Goal: Task Accomplishment & Management: Manage account settings

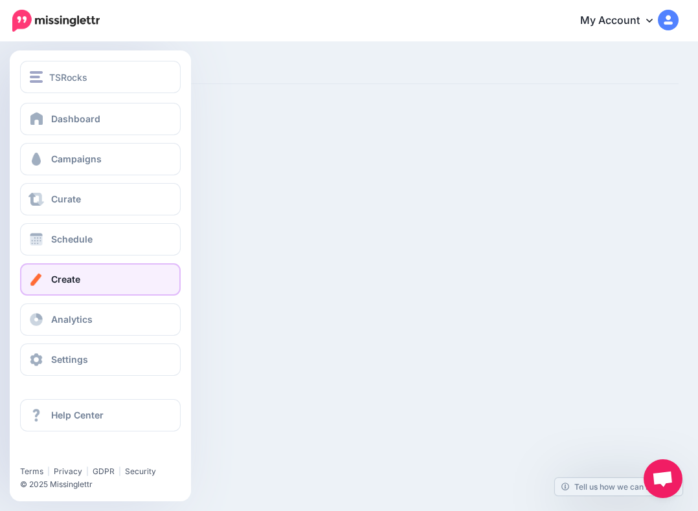
click at [85, 278] on link "Create" at bounding box center [100, 279] width 161 height 32
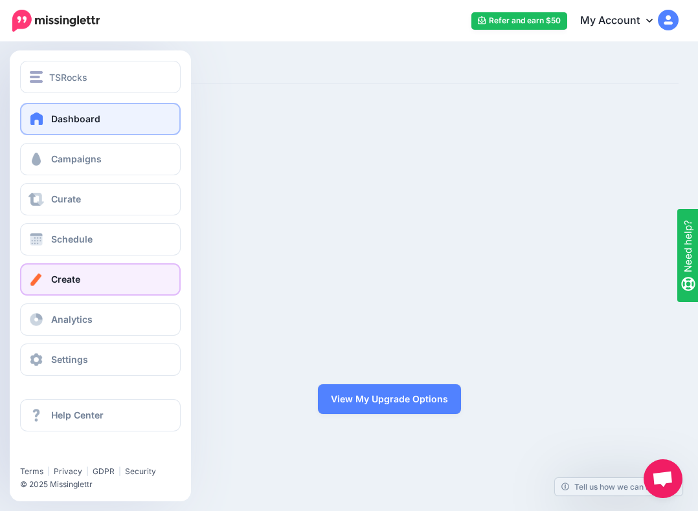
click at [40, 115] on span at bounding box center [36, 118] width 17 height 13
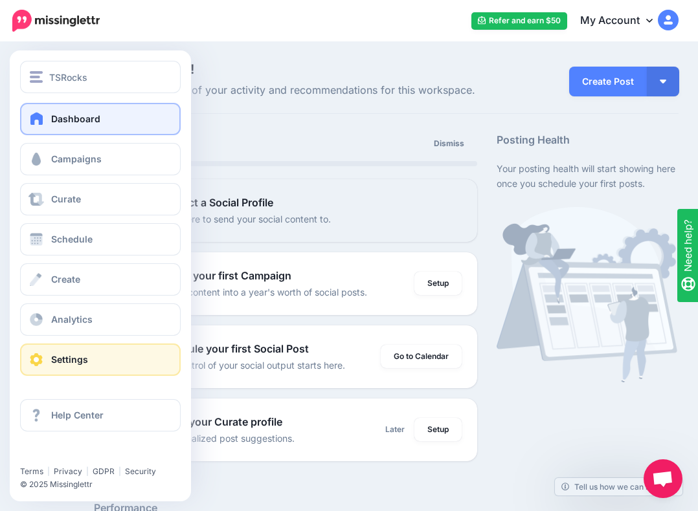
click at [39, 355] on span at bounding box center [36, 359] width 17 height 13
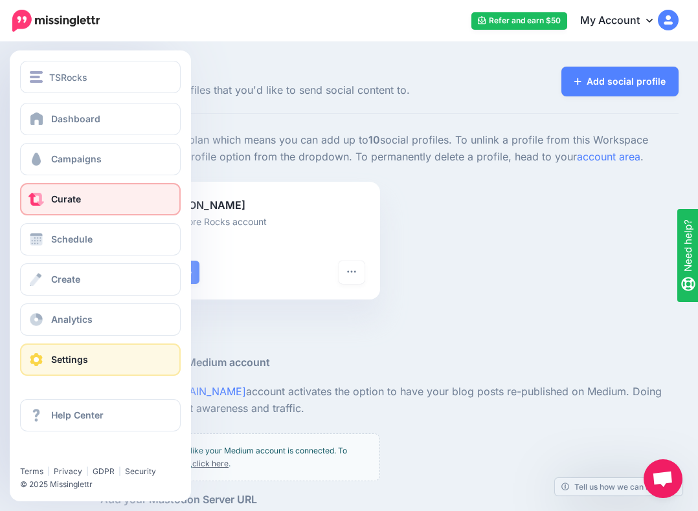
click at [71, 194] on span "Curate" at bounding box center [66, 199] width 30 height 11
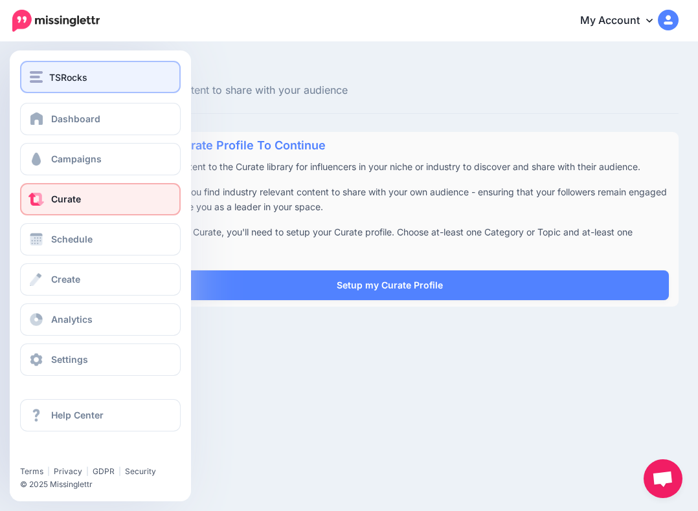
click at [73, 85] on button "TSRocks" at bounding box center [100, 77] width 161 height 32
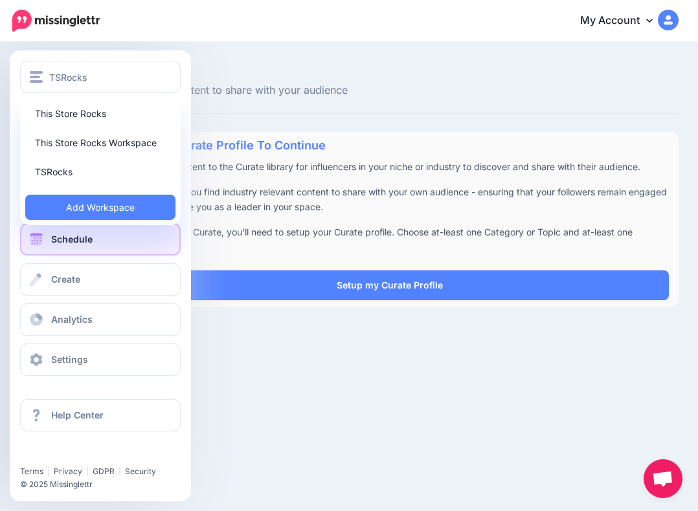
click at [69, 239] on span "Schedule" at bounding box center [71, 239] width 41 height 11
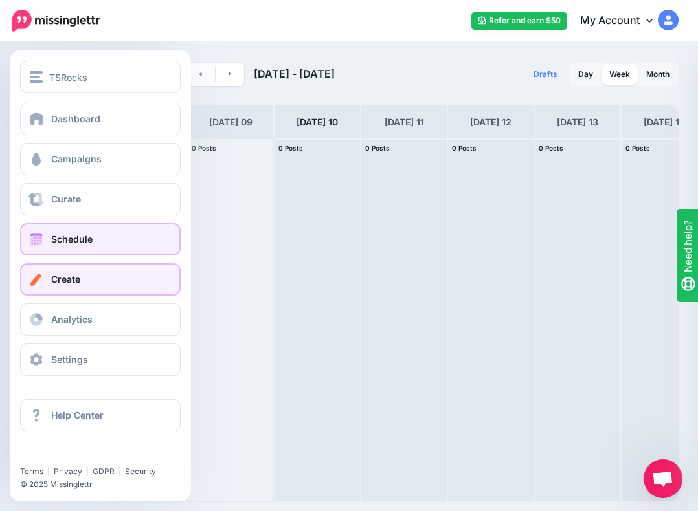
click at [41, 289] on link "Create" at bounding box center [100, 279] width 161 height 32
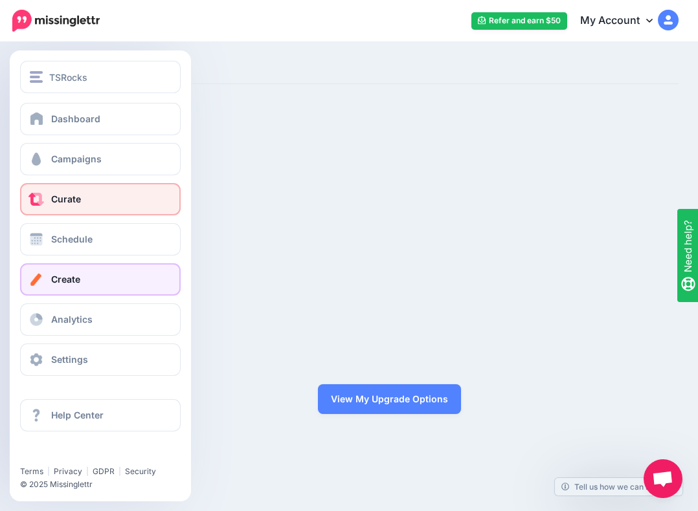
click at [45, 201] on link "Curate" at bounding box center [100, 199] width 161 height 32
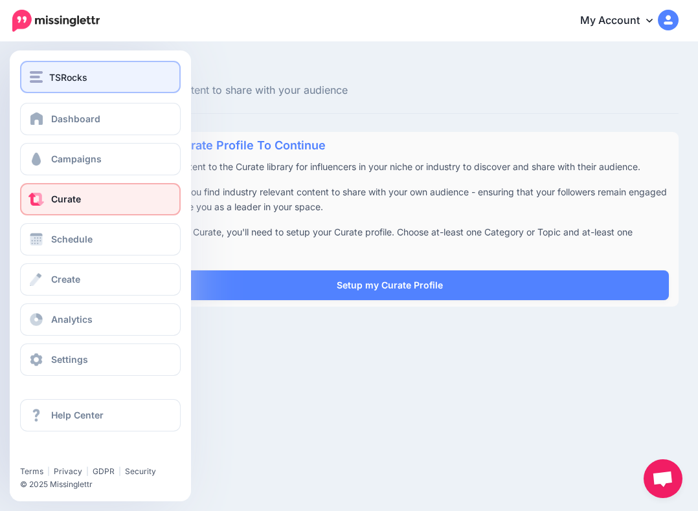
click at [34, 75] on img "button" at bounding box center [36, 77] width 13 height 12
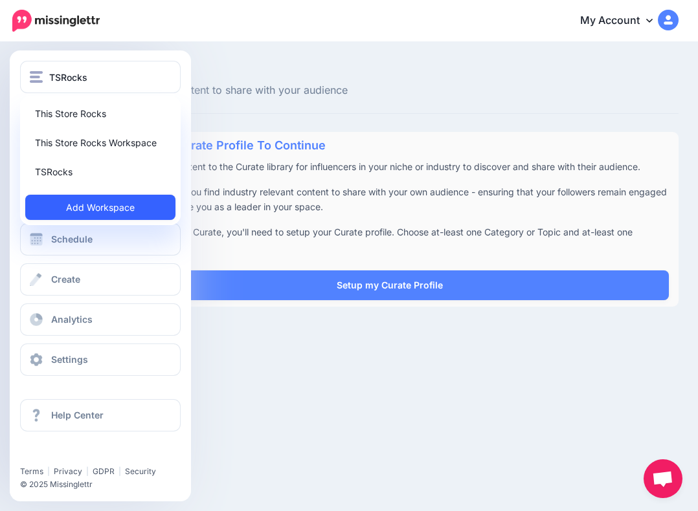
click at [54, 205] on link "Add Workspace" at bounding box center [100, 207] width 150 height 25
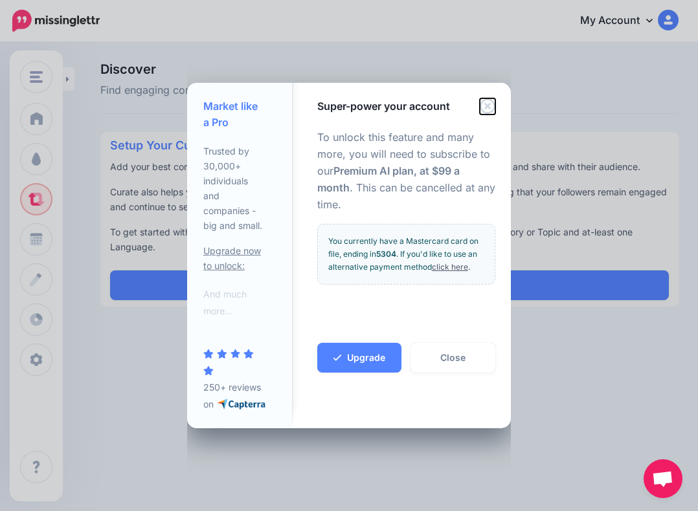
click at [493, 99] on icon "Close" at bounding box center [487, 106] width 15 height 15
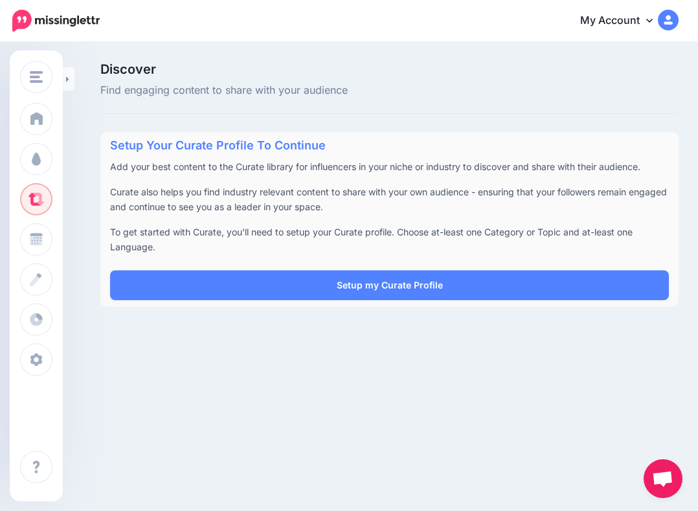
click at [645, 27] on link "My Account" at bounding box center [622, 21] width 111 height 32
click at [632, 21] on link "My Account" at bounding box center [622, 21] width 111 height 32
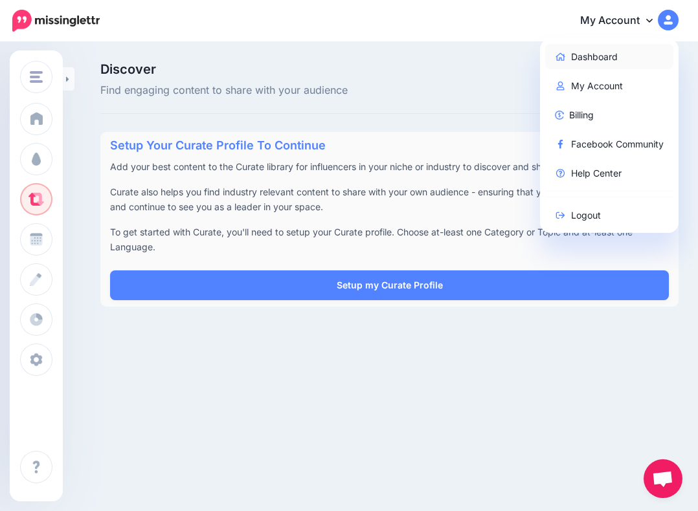
click at [585, 58] on link "Dashboard" at bounding box center [609, 56] width 129 height 25
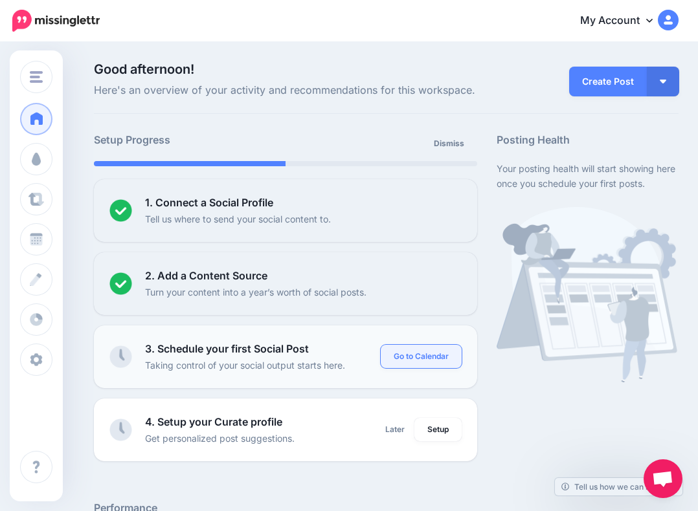
click at [399, 360] on link "Go to Calendar" at bounding box center [421, 356] width 81 height 23
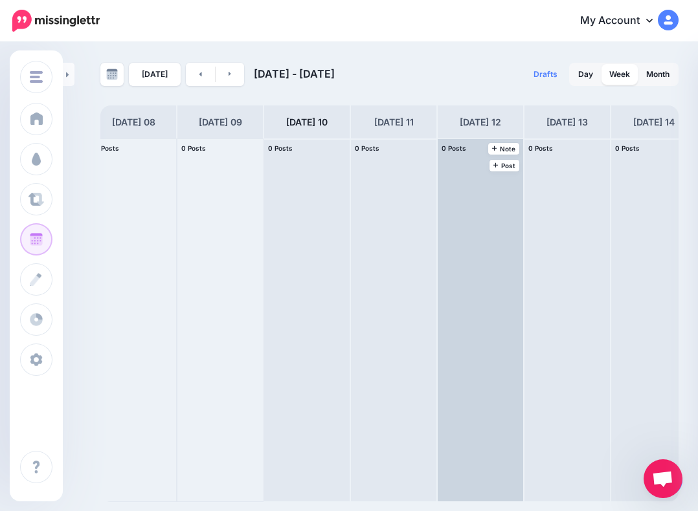
scroll to position [0, 12]
click at [506, 168] on span "Post" at bounding box center [503, 165] width 23 height 6
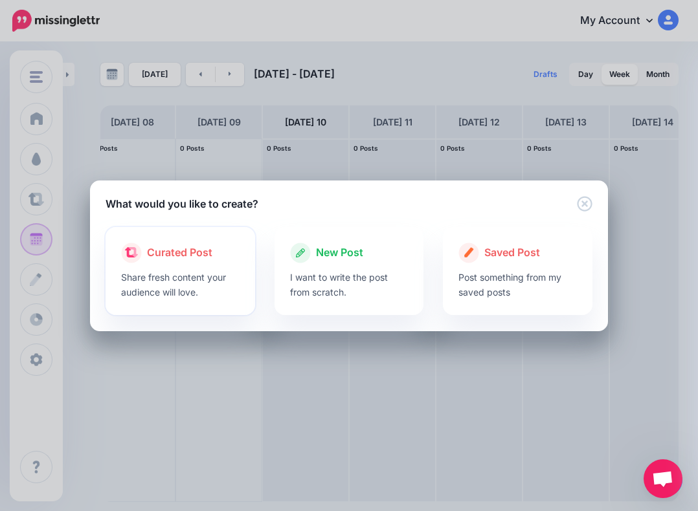
click at [196, 256] on span "Curated Post" at bounding box center [179, 253] width 65 height 17
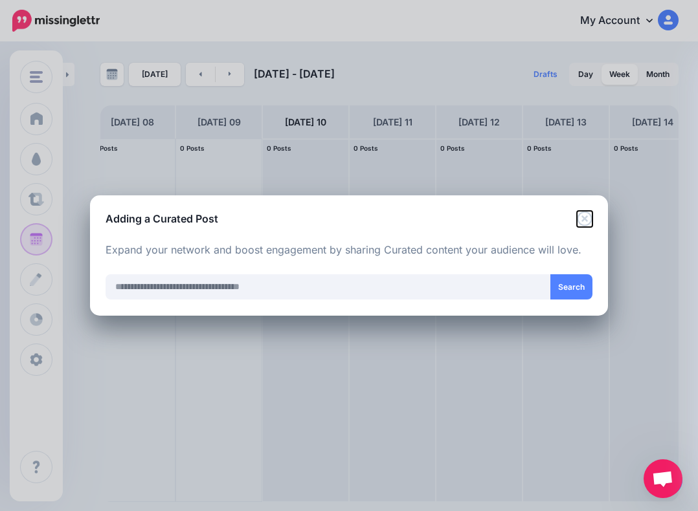
click at [586, 217] on icon "Close" at bounding box center [584, 218] width 15 height 15
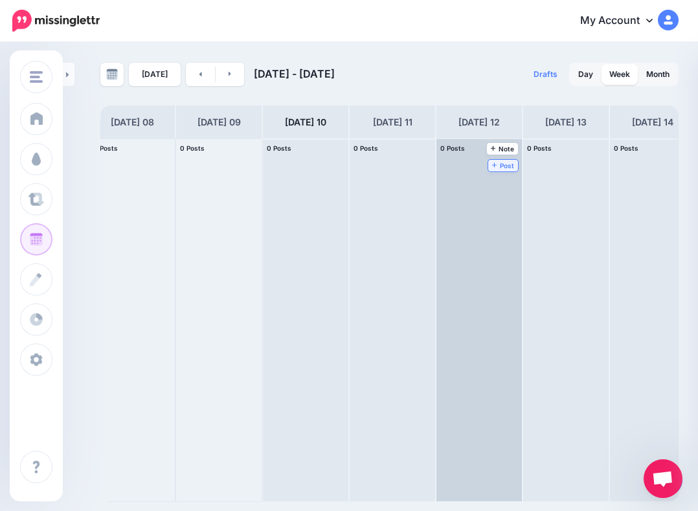
click at [496, 165] on icon at bounding box center [494, 165] width 5 height 5
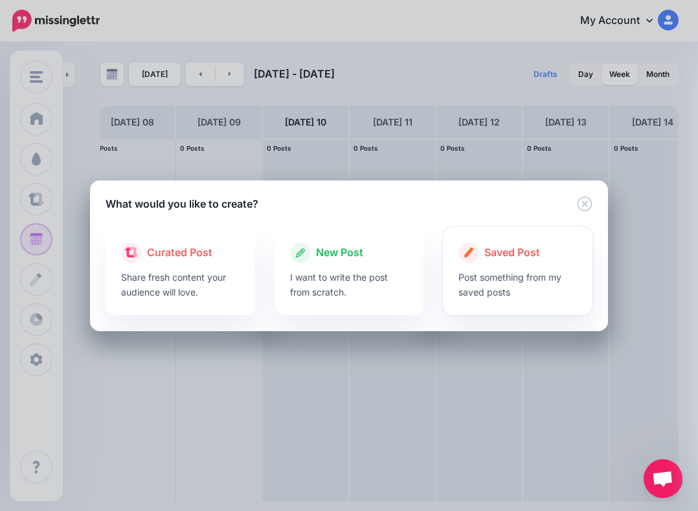
click at [526, 291] on p "Post something from my saved posts" at bounding box center [517, 285] width 118 height 30
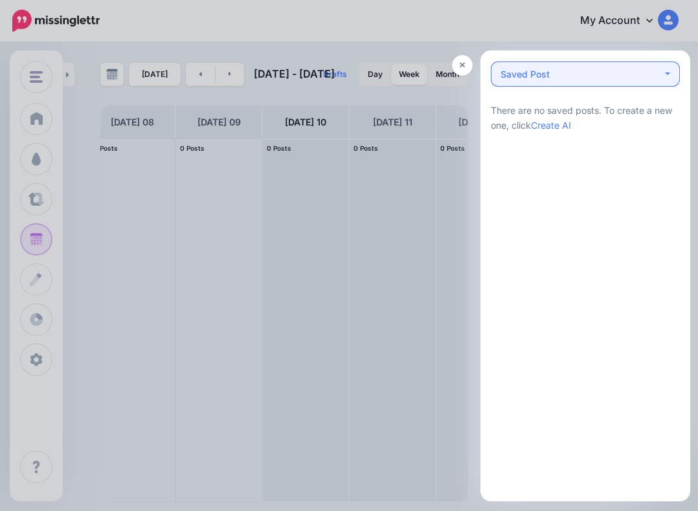
click at [551, 73] on div "Saved Post 0" at bounding box center [581, 75] width 162 height 16
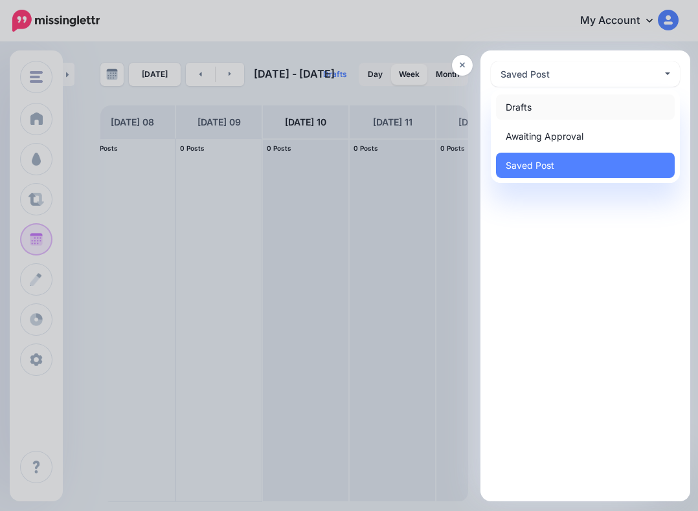
click at [542, 100] on link "Drafts 0" at bounding box center [585, 106] width 179 height 25
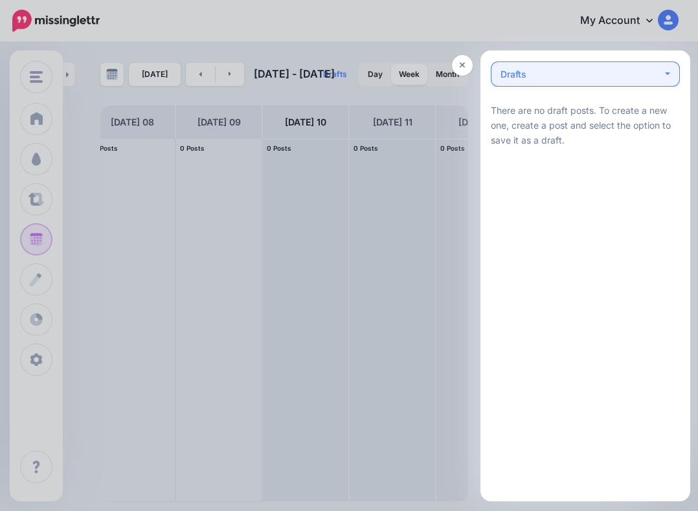
click at [540, 80] on div "Drafts 0" at bounding box center [581, 75] width 162 height 16
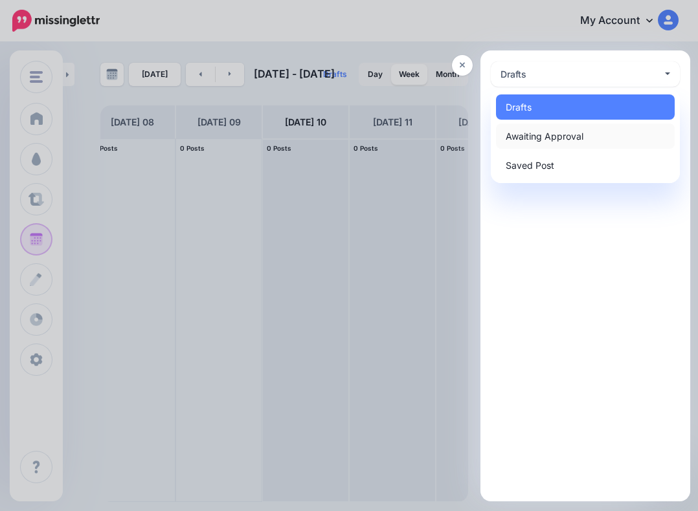
click at [535, 142] on span "Awaiting Approval 0" at bounding box center [544, 137] width 78 height 16
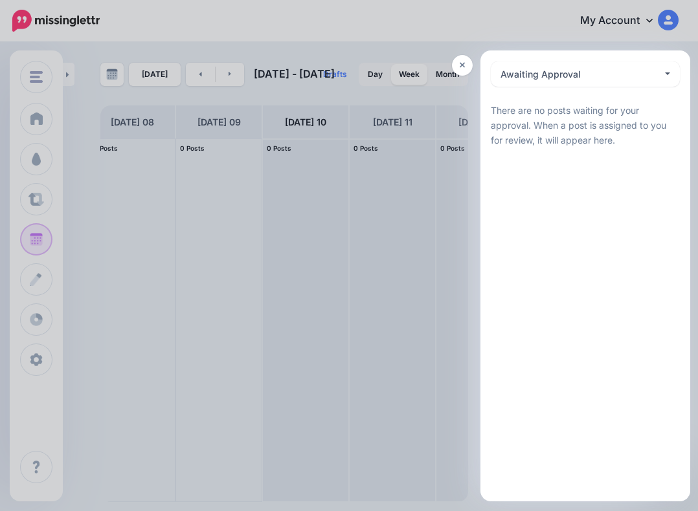
click at [432, 205] on div at bounding box center [349, 255] width 698 height 511
click at [456, 66] on link at bounding box center [462, 65] width 21 height 21
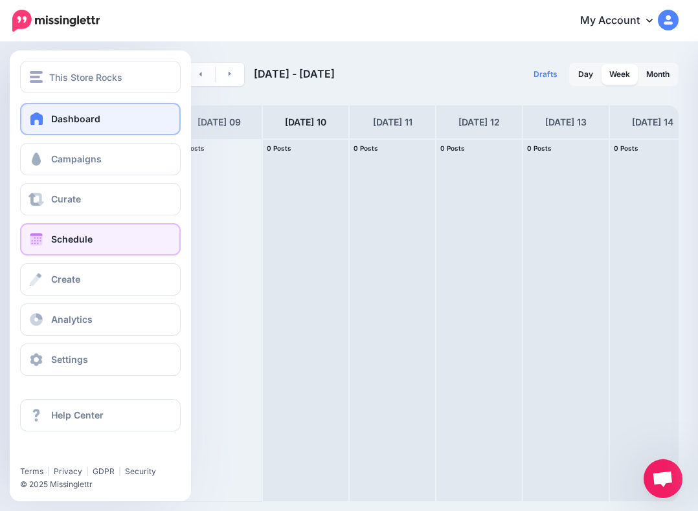
click at [70, 118] on span "Dashboard" at bounding box center [75, 118] width 49 height 11
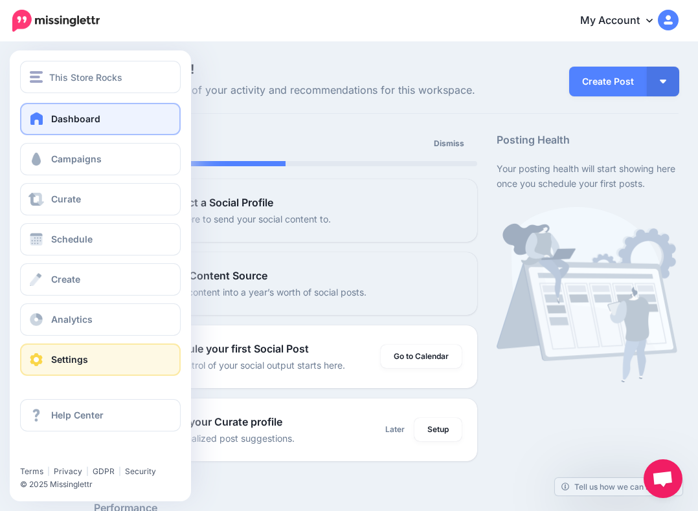
click at [41, 351] on link "Settings" at bounding box center [100, 360] width 161 height 32
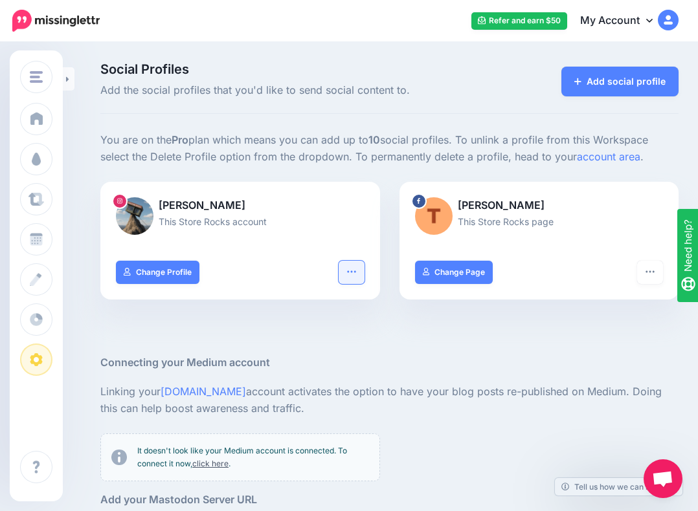
click at [349, 267] on icon "button" at bounding box center [351, 272] width 10 height 10
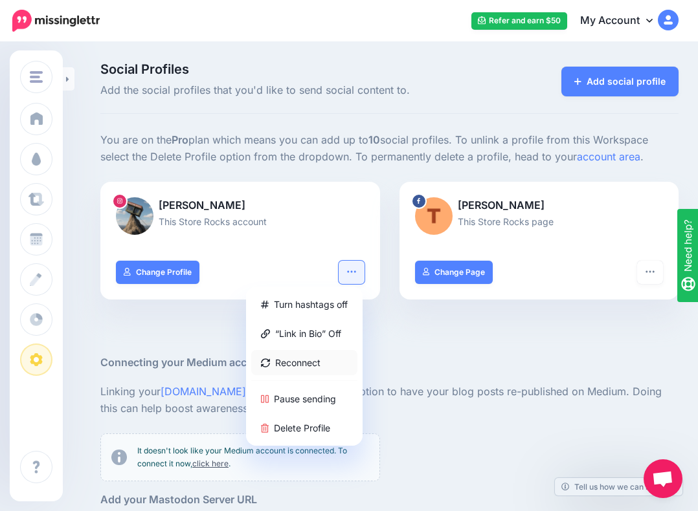
click at [330, 356] on link "Reconnect" at bounding box center [304, 362] width 106 height 25
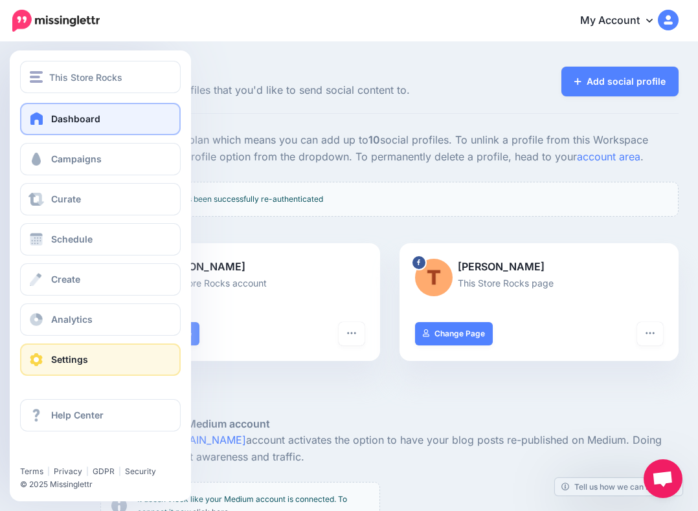
click at [73, 126] on link "Dashboard" at bounding box center [100, 119] width 161 height 32
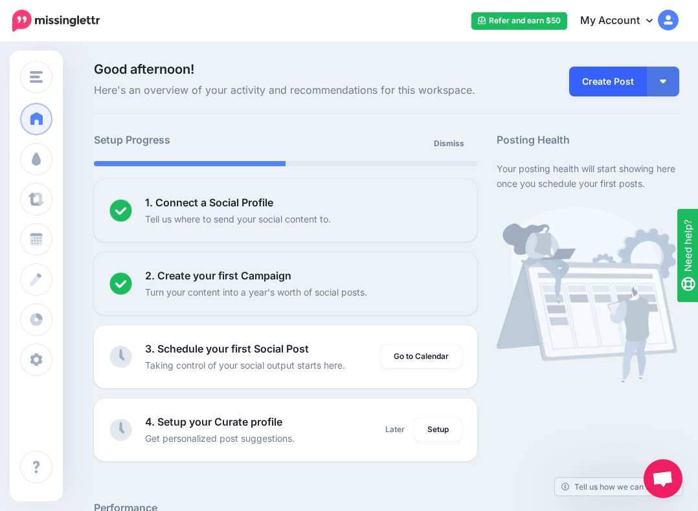
click at [615, 87] on link "Create Post" at bounding box center [608, 82] width 78 height 30
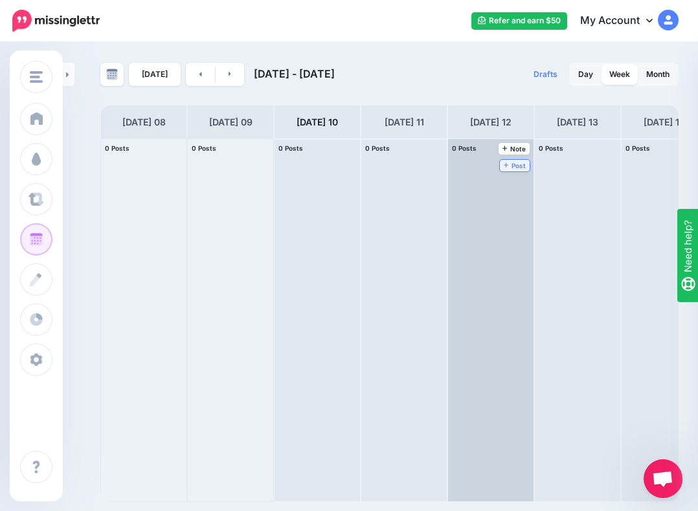
click at [509, 167] on span "Post" at bounding box center [515, 165] width 23 height 6
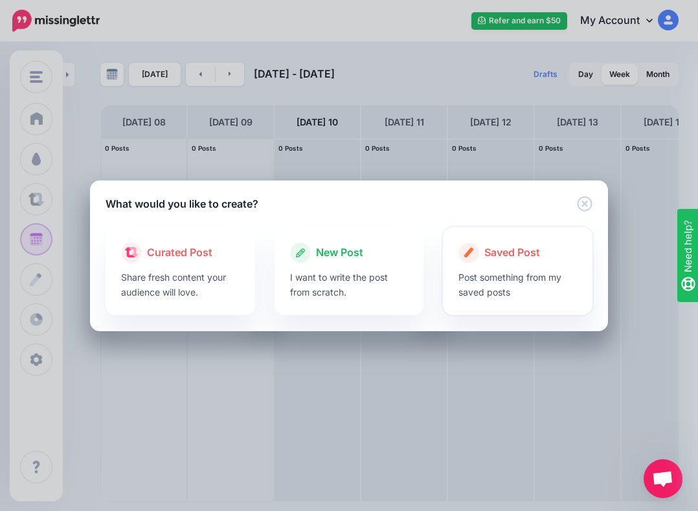
click at [509, 265] on div at bounding box center [517, 266] width 118 height 6
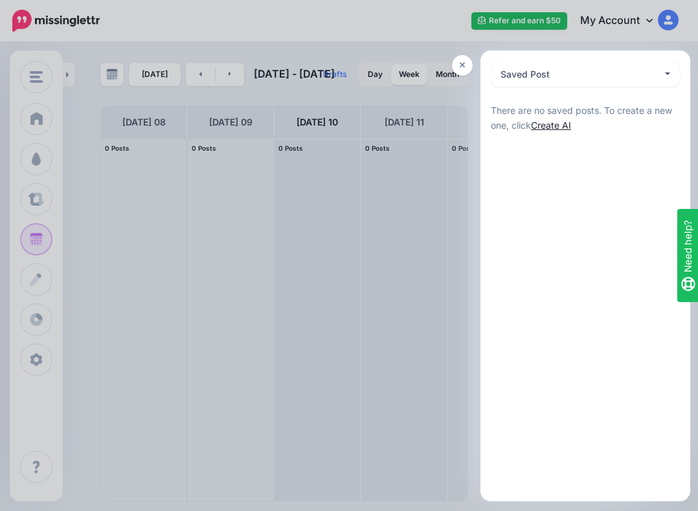
click at [540, 126] on link "Create AI" at bounding box center [551, 125] width 40 height 11
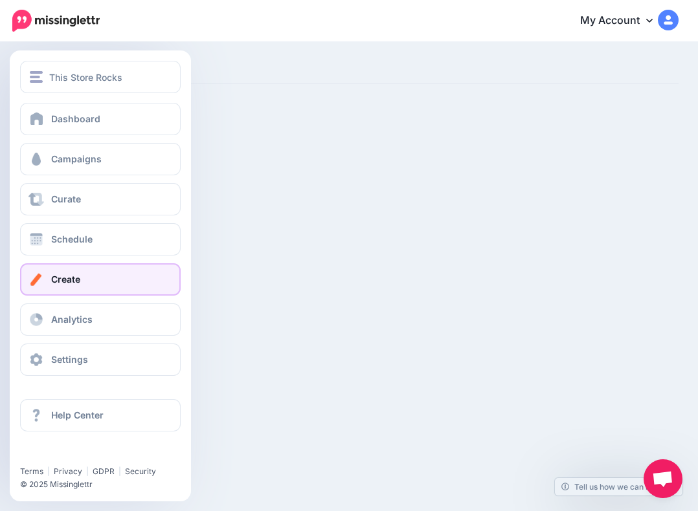
click at [35, 279] on span at bounding box center [36, 279] width 17 height 13
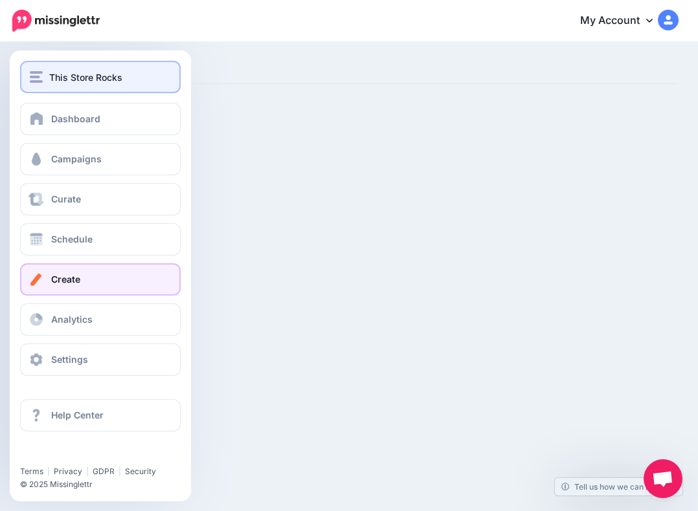
click at [49, 75] on span "This Store Rocks" at bounding box center [85, 77] width 73 height 15
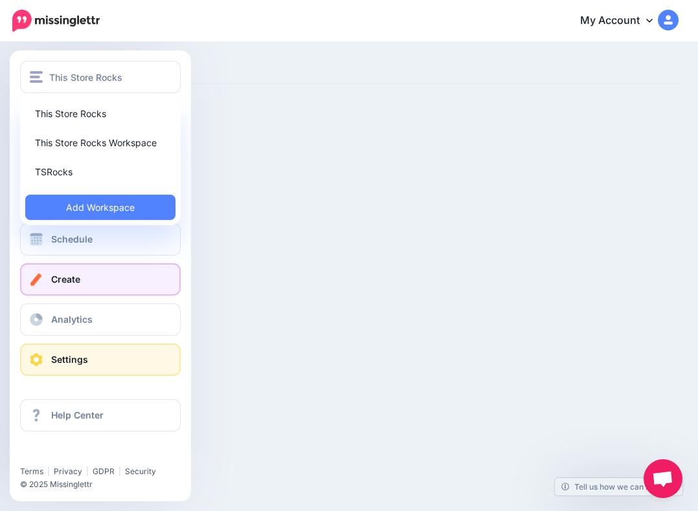
click at [49, 369] on link "Settings" at bounding box center [100, 360] width 161 height 32
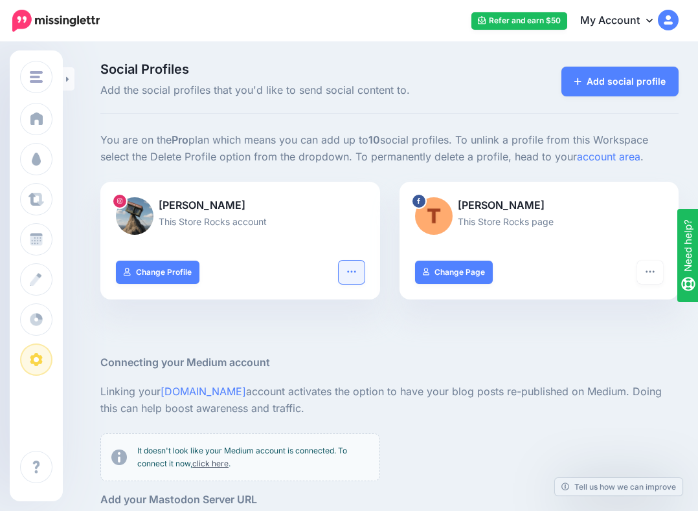
click at [358, 276] on button "button" at bounding box center [351, 272] width 26 height 23
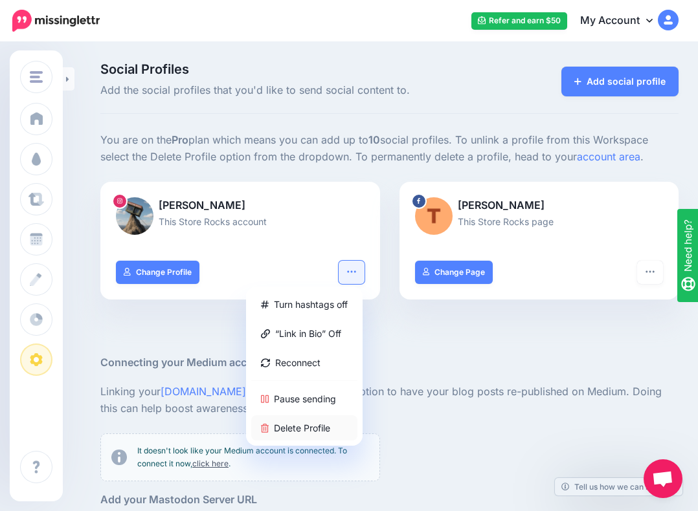
click at [318, 421] on link "Delete Profile" at bounding box center [304, 428] width 106 height 25
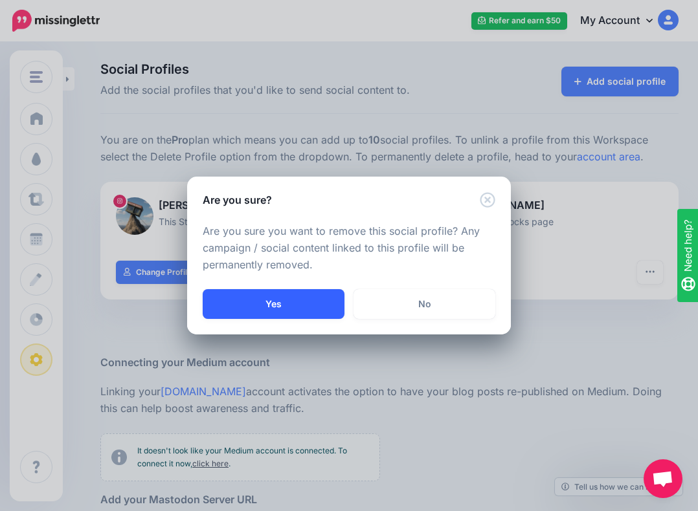
click at [306, 313] on button "Yes" at bounding box center [274, 304] width 142 height 30
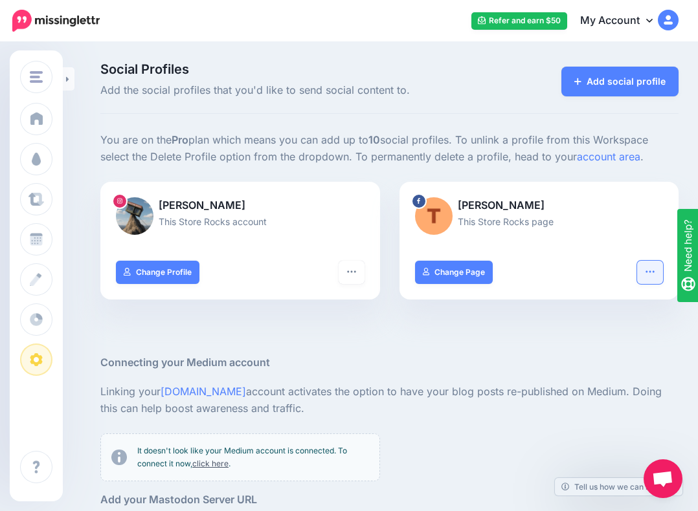
click at [653, 281] on button "button" at bounding box center [650, 272] width 26 height 23
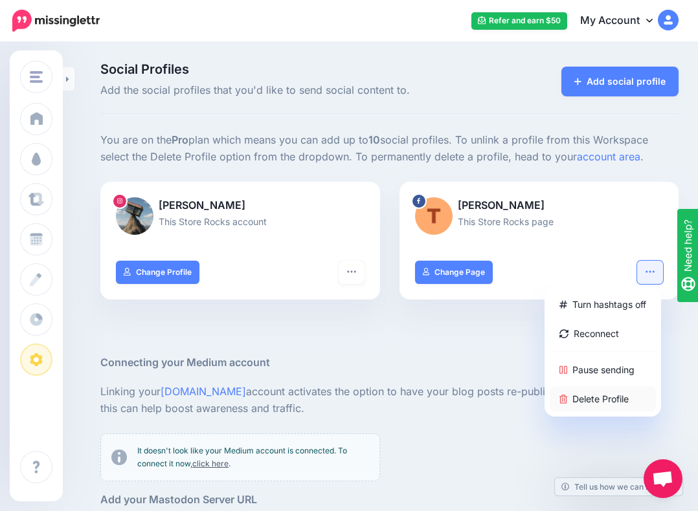
click at [590, 390] on link "Delete Profile" at bounding box center [602, 398] width 106 height 25
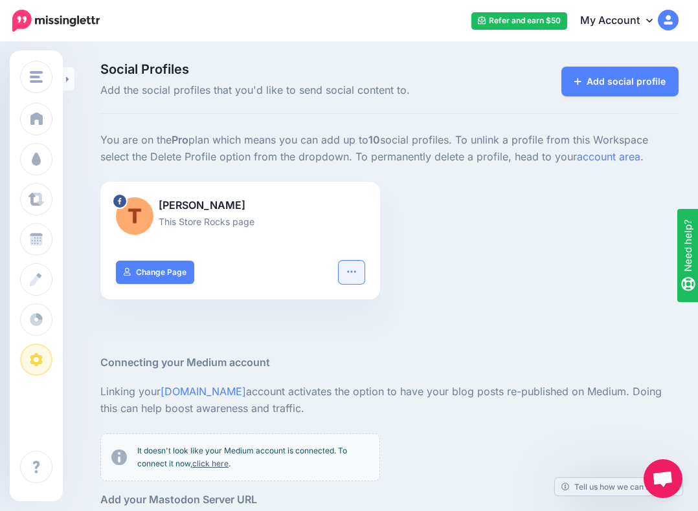
click at [348, 271] on icon "button" at bounding box center [351, 272] width 10 height 10
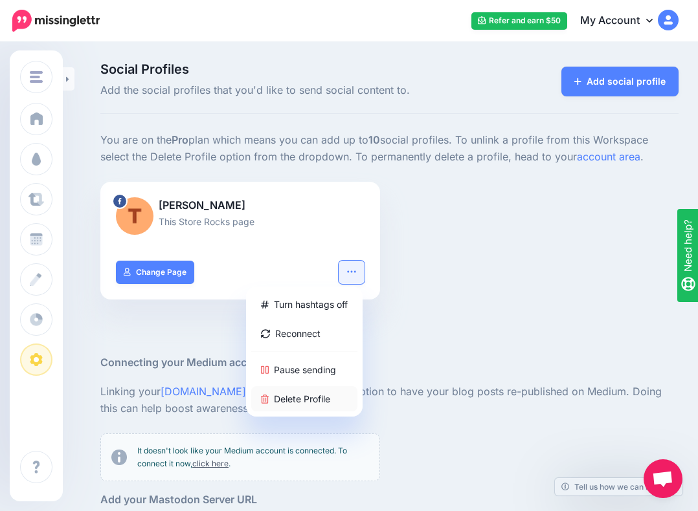
click at [300, 392] on link "Delete Profile" at bounding box center [304, 398] width 106 height 25
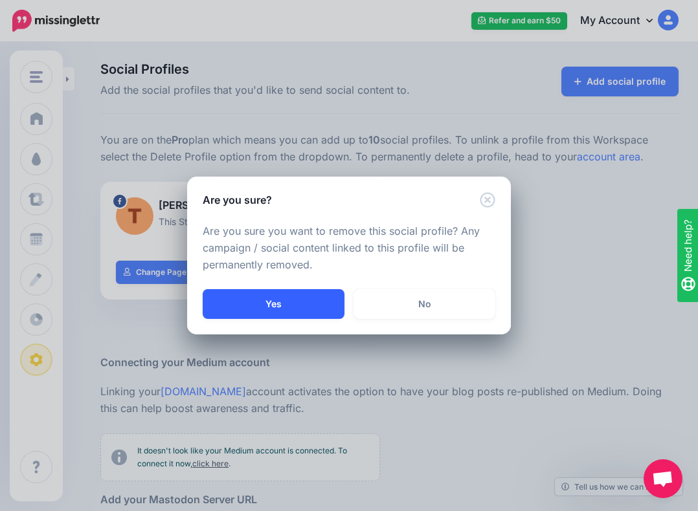
click at [247, 295] on button "Yes" at bounding box center [274, 304] width 142 height 30
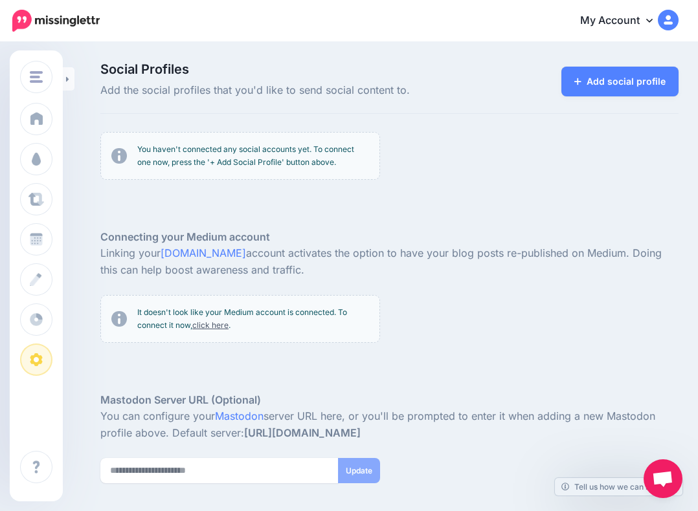
click at [597, 16] on link "My Account" at bounding box center [622, 21] width 111 height 32
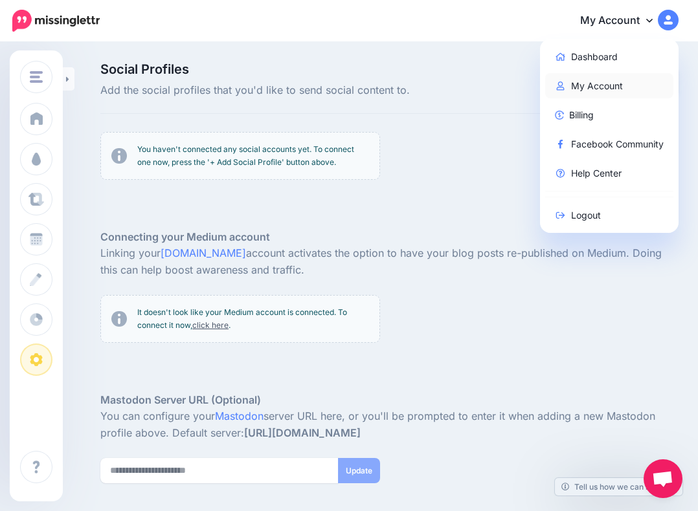
click at [588, 95] on link "My Account" at bounding box center [609, 85] width 129 height 25
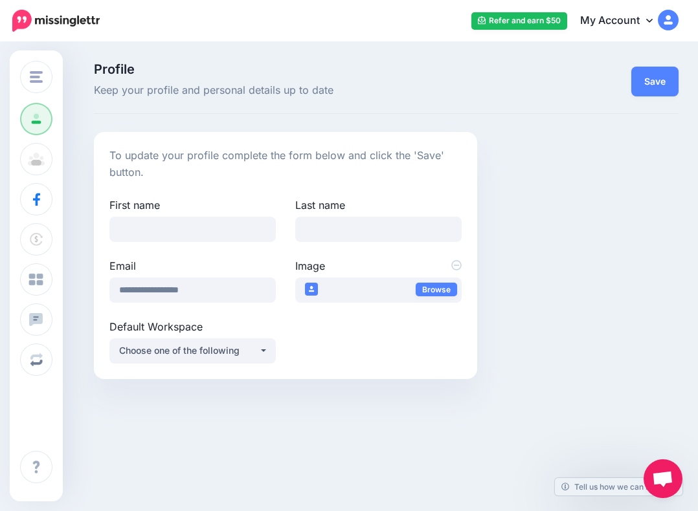
click at [662, 25] on img at bounding box center [668, 20] width 21 height 21
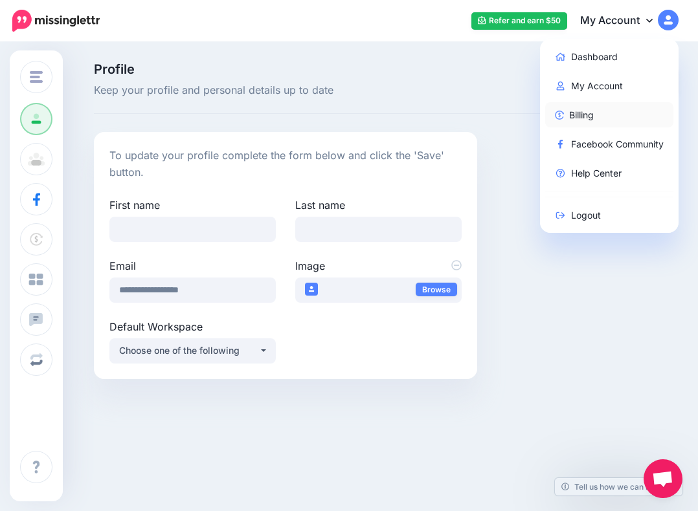
click at [619, 109] on link "Billing" at bounding box center [609, 114] width 129 height 25
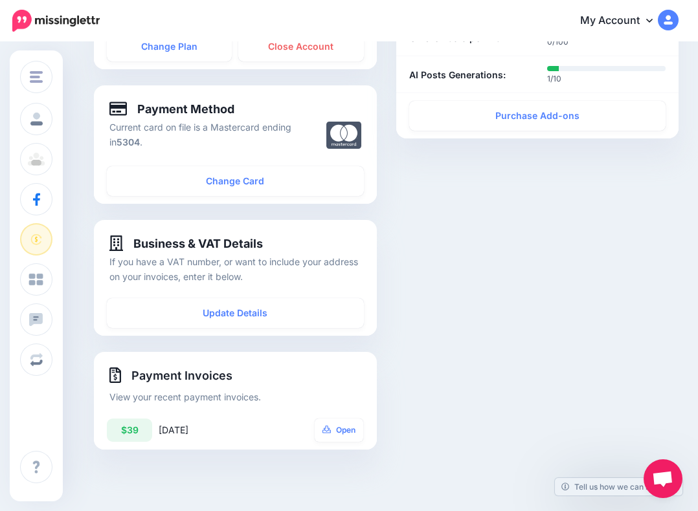
scroll to position [323, 0]
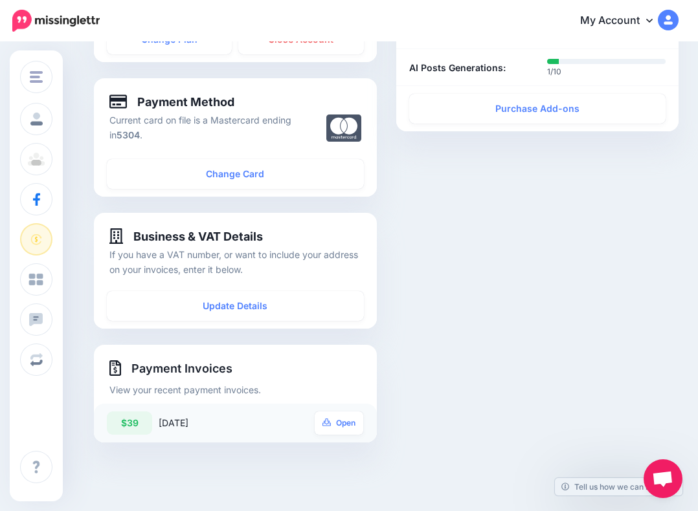
click at [126, 425] on div "$39" at bounding box center [129, 423] width 45 height 23
click at [327, 426] on icon at bounding box center [326, 423] width 9 height 8
click at [111, 365] on icon at bounding box center [115, 368] width 12 height 16
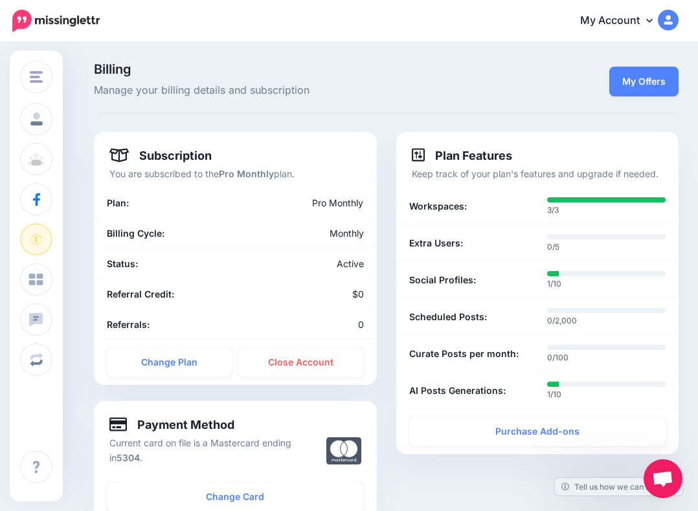
click at [622, 23] on link "My Account" at bounding box center [622, 21] width 111 height 32
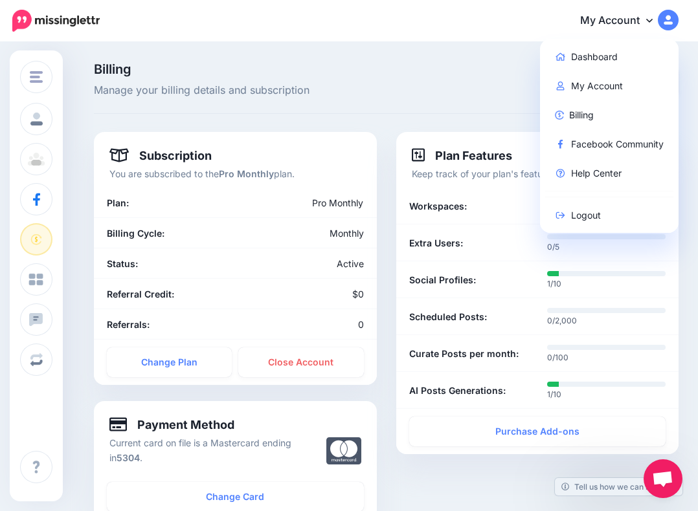
click at [622, 23] on link "My Account" at bounding box center [622, 21] width 111 height 32
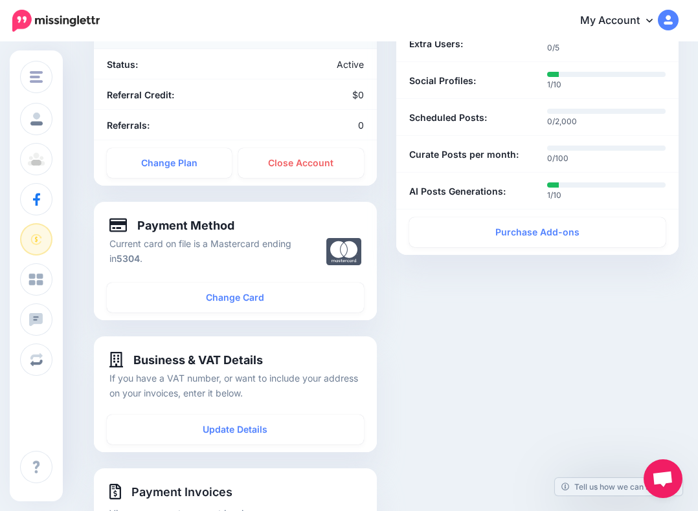
scroll to position [212, 0]
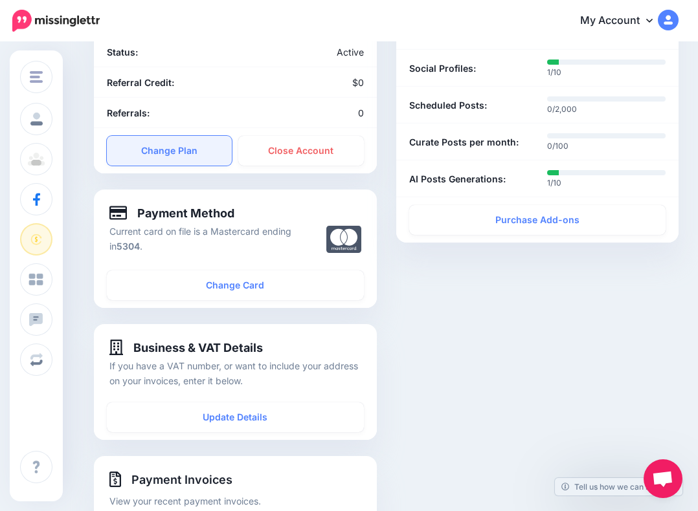
click at [181, 157] on link "Change Plan" at bounding box center [169, 151] width 125 height 30
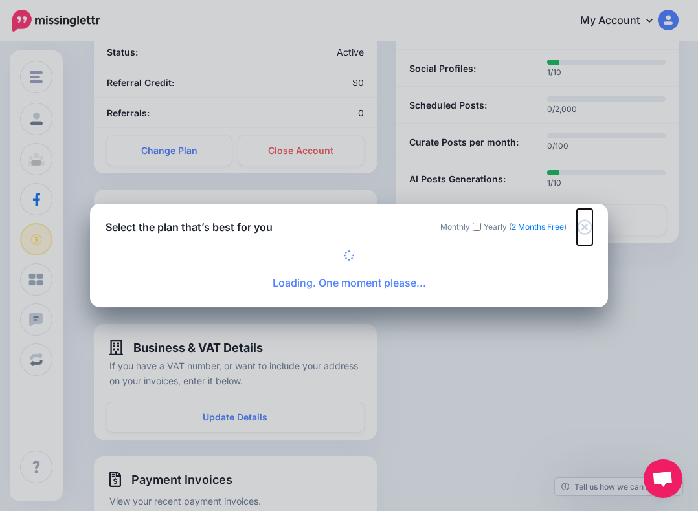
click at [584, 222] on icon "Close" at bounding box center [585, 227] width 16 height 16
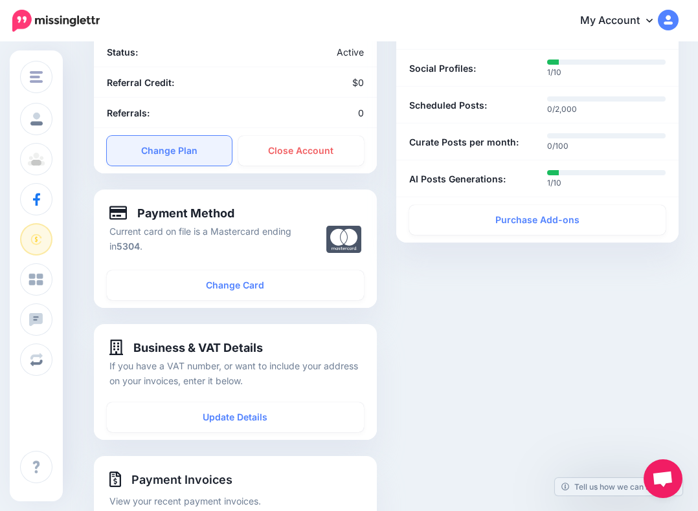
click at [188, 143] on link "Change Plan" at bounding box center [169, 151] width 125 height 30
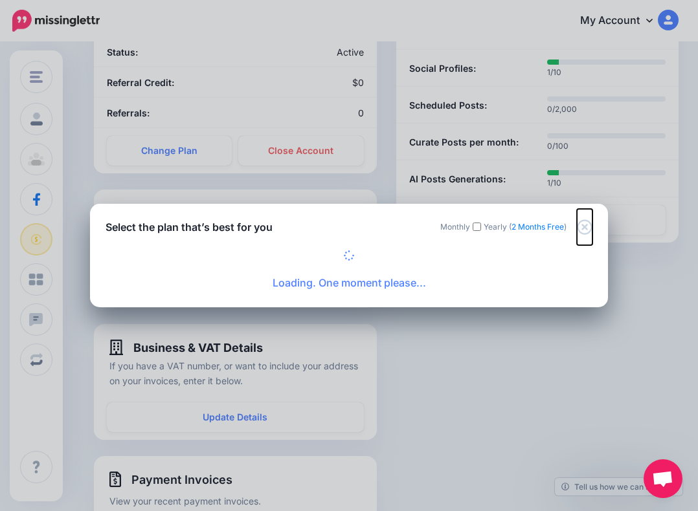
click at [586, 227] on icon "Close" at bounding box center [585, 227] width 16 height 16
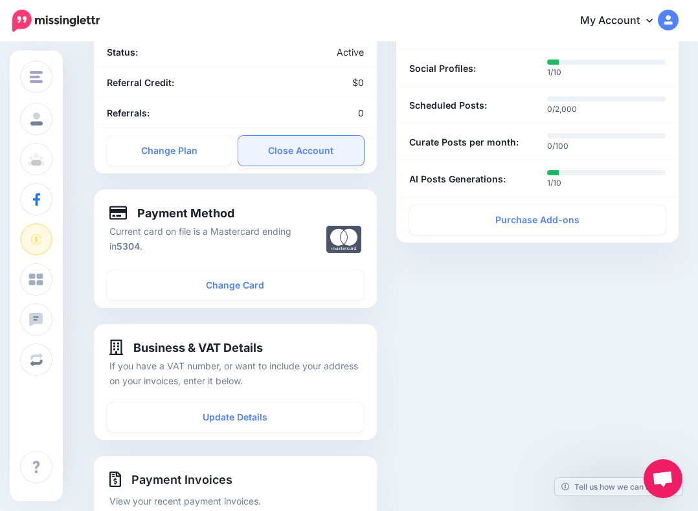
click at [269, 150] on link "Close Account" at bounding box center [300, 151] width 125 height 30
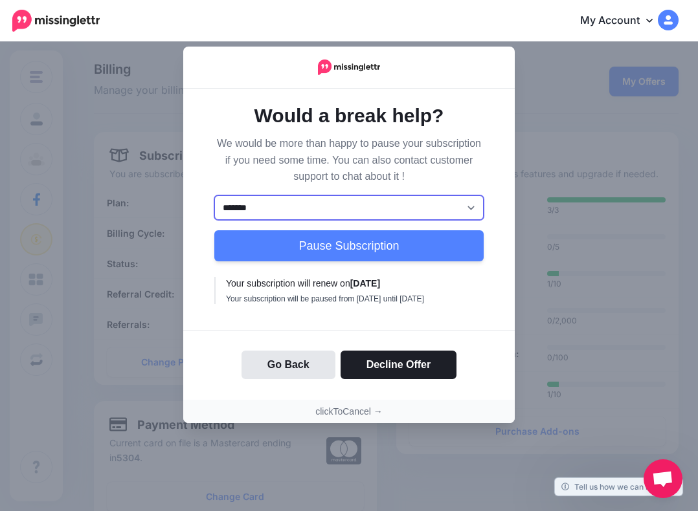
click at [398, 201] on select "******* ********" at bounding box center [348, 207] width 269 height 25
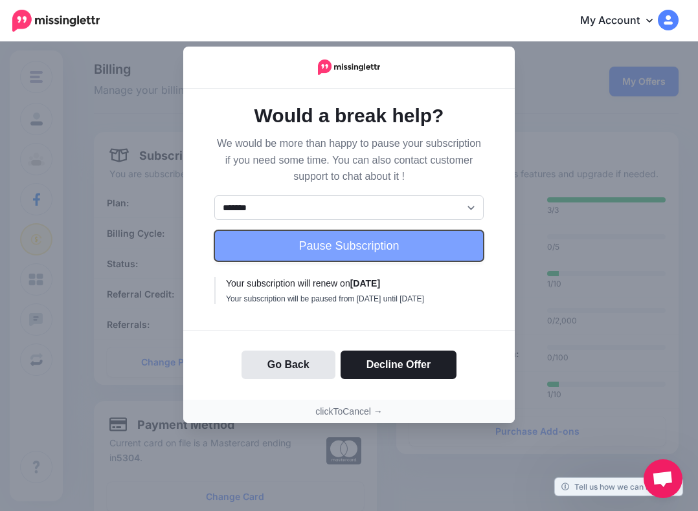
click at [364, 244] on button "Pause Subscription" at bounding box center [348, 245] width 269 height 31
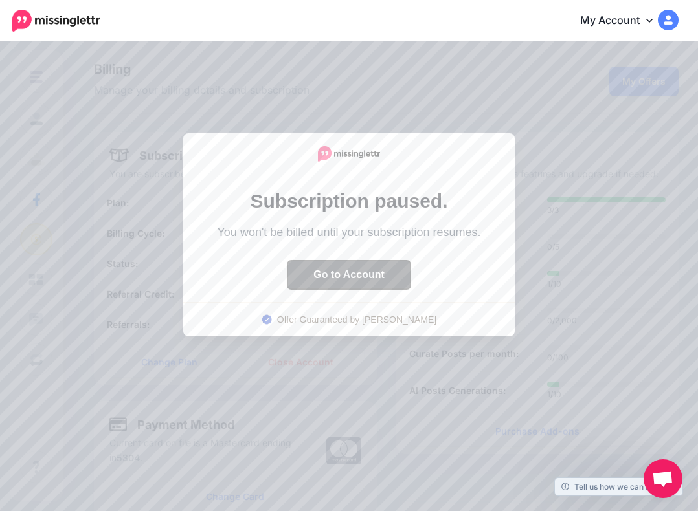
click at [360, 282] on button "Go to Account" at bounding box center [348, 275] width 123 height 28
